Goal: Check status: Check status

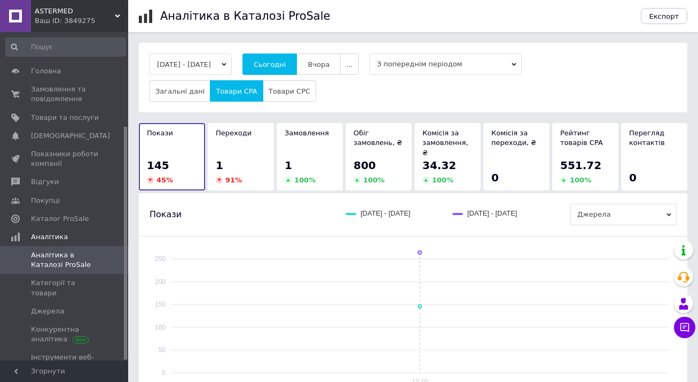
scroll to position [133, 0]
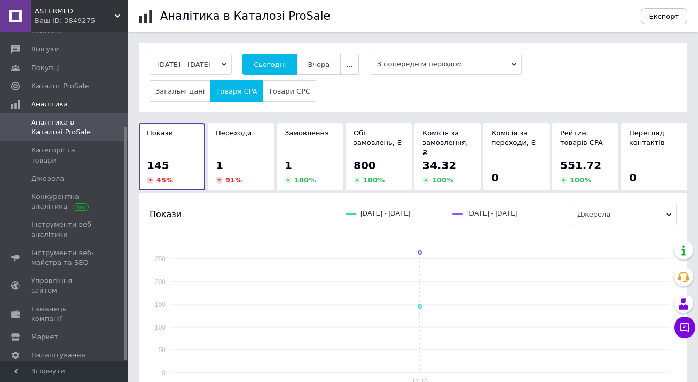
click at [330, 65] on span "Вчора" at bounding box center [319, 64] width 22 height 8
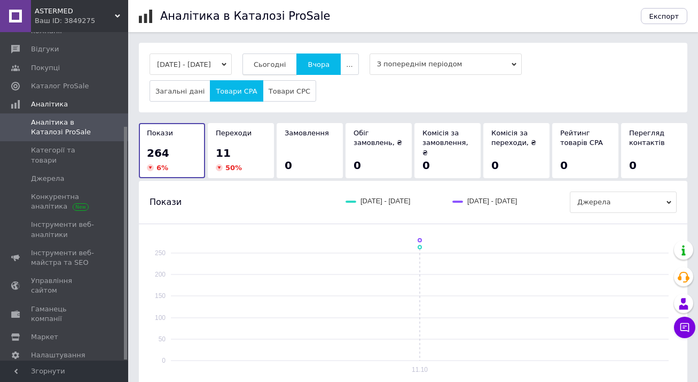
click at [286, 64] on span "Сьогодні" at bounding box center [270, 64] width 33 height 8
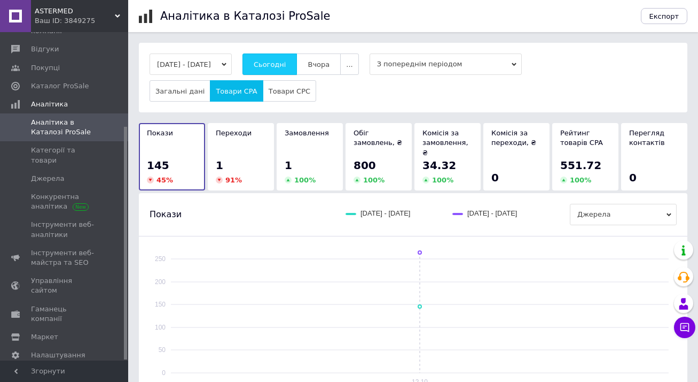
click at [286, 64] on span "Сьогодні" at bounding box center [270, 64] width 33 height 8
click at [330, 63] on span "Вчора" at bounding box center [319, 64] width 22 height 8
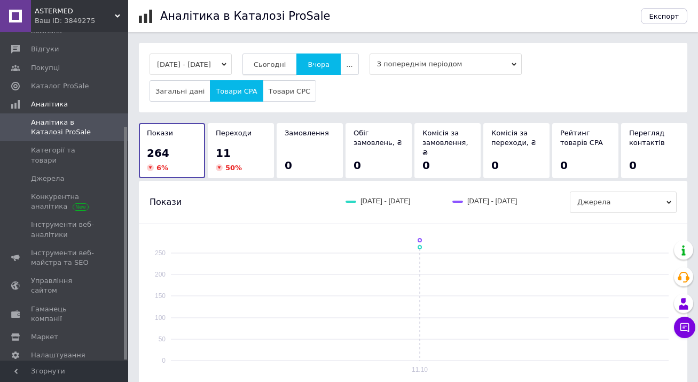
click at [286, 61] on span "Сьогодні" at bounding box center [270, 64] width 33 height 8
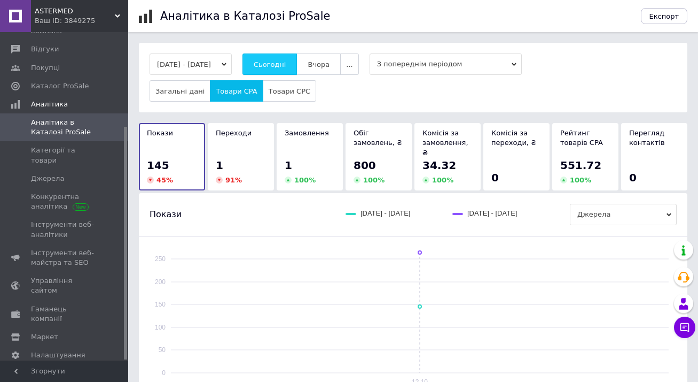
click at [286, 61] on span "Сьогодні" at bounding box center [270, 64] width 33 height 8
click at [328, 65] on button "Вчора" at bounding box center [319, 63] width 44 height 21
click at [328, 65] on span "Вчора" at bounding box center [319, 64] width 22 height 8
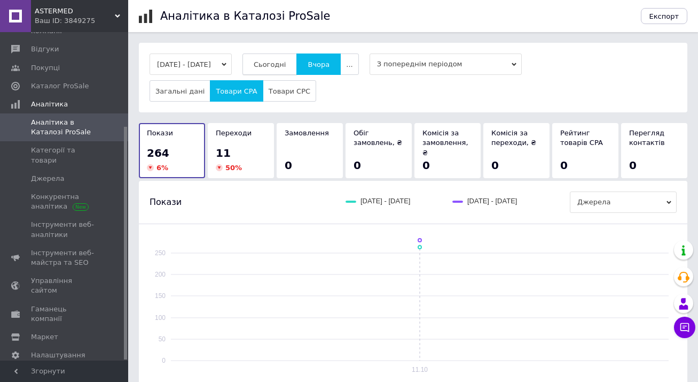
click at [286, 67] on span "Сьогодні" at bounding box center [270, 64] width 33 height 8
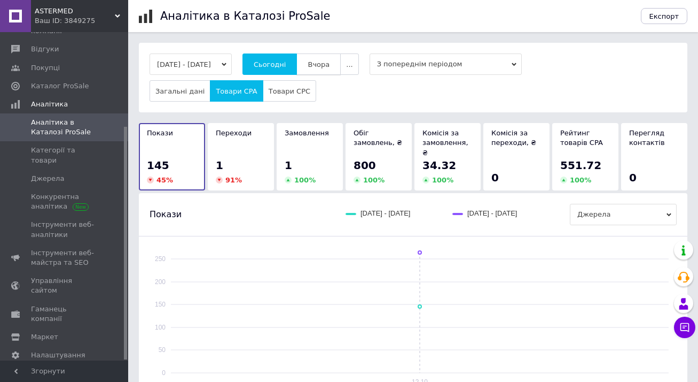
click at [341, 57] on button "Вчора" at bounding box center [319, 63] width 44 height 21
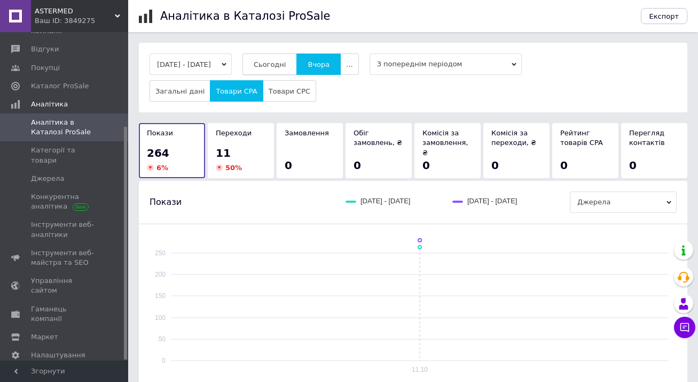
click at [286, 65] on span "Сьогодні" at bounding box center [270, 64] width 33 height 8
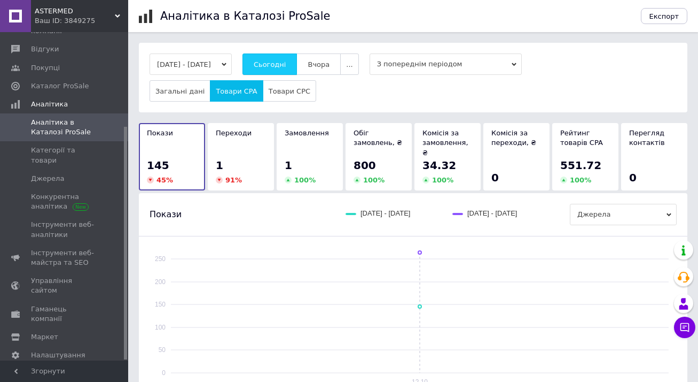
click at [286, 65] on span "Сьогодні" at bounding box center [270, 64] width 33 height 8
